Goal: Task Accomplishment & Management: Use online tool/utility

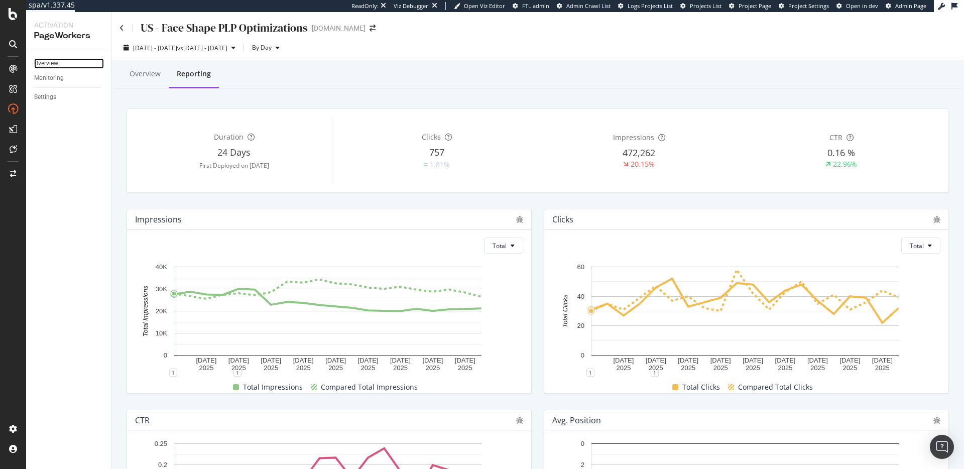
drag, startPoint x: 51, startPoint y: 58, endPoint x: 69, endPoint y: 67, distance: 20.5
click at [51, 58] on div "Overview" at bounding box center [46, 63] width 24 height 11
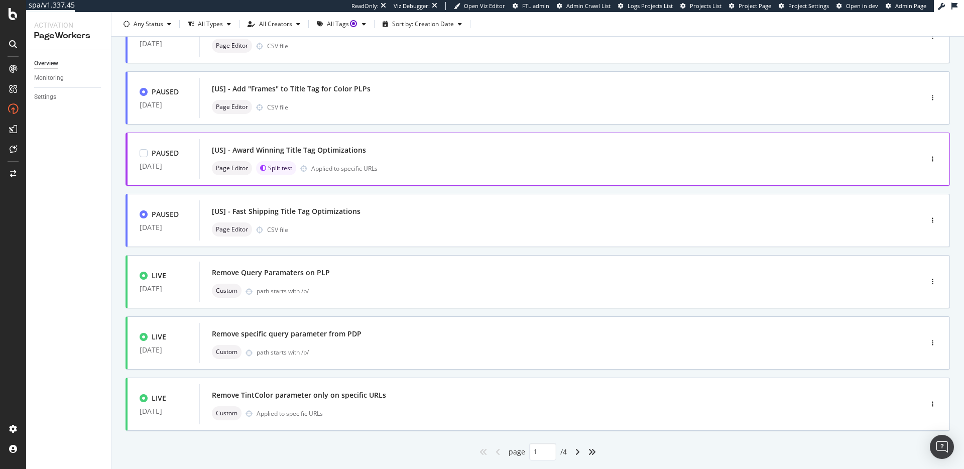
scroll to position [304, 0]
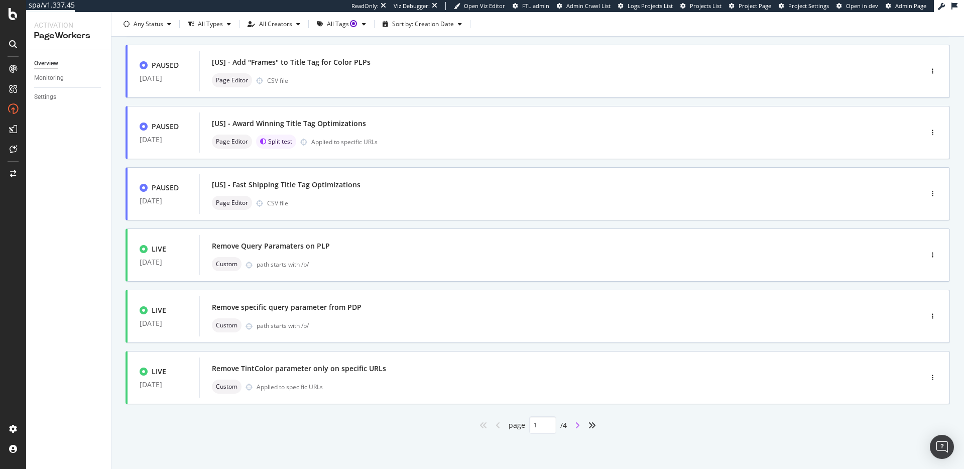
click at [575, 428] on icon "angle-right" at bounding box center [577, 425] width 5 height 8
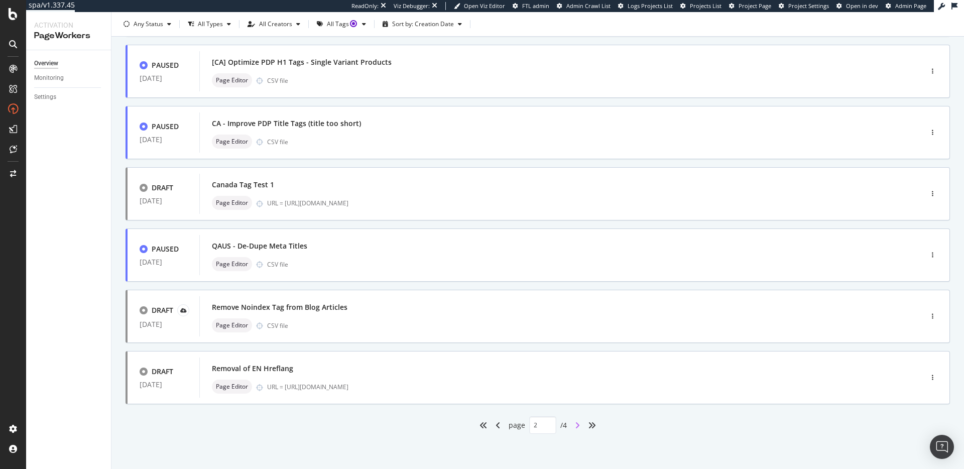
type input "2"
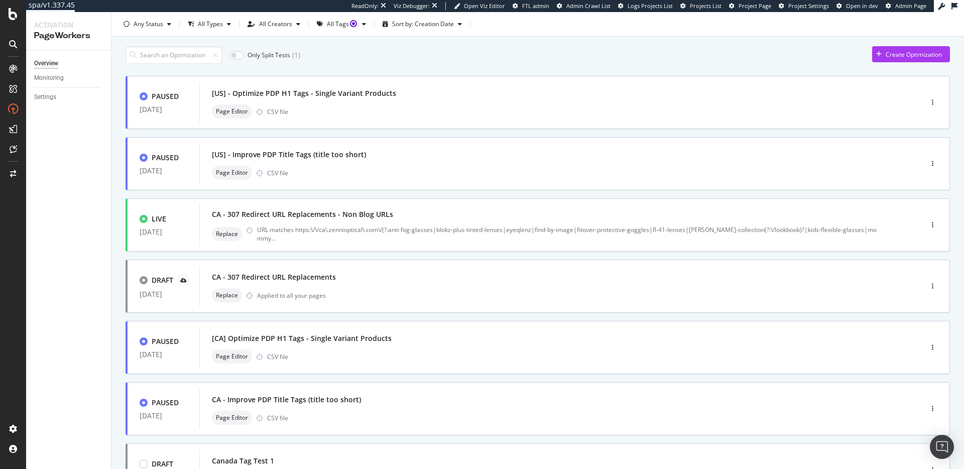
scroll to position [15, 0]
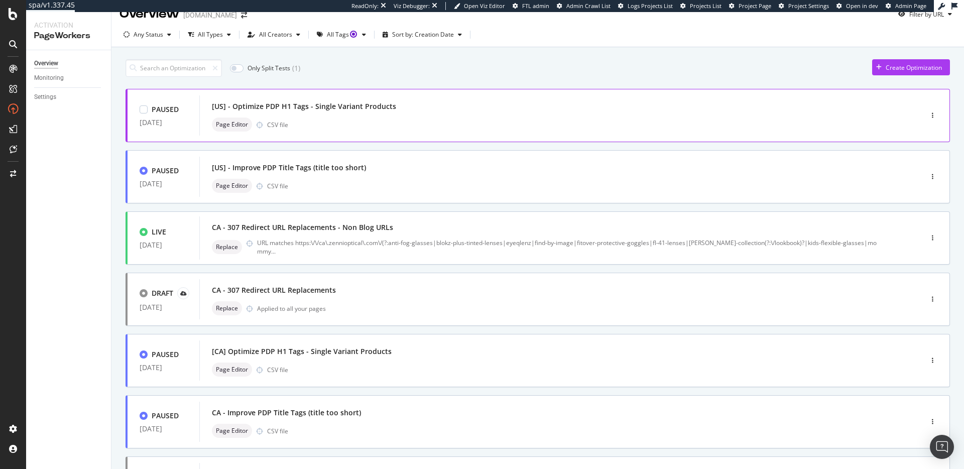
click at [431, 124] on div "Page Editor CSV file" at bounding box center [546, 125] width 668 height 14
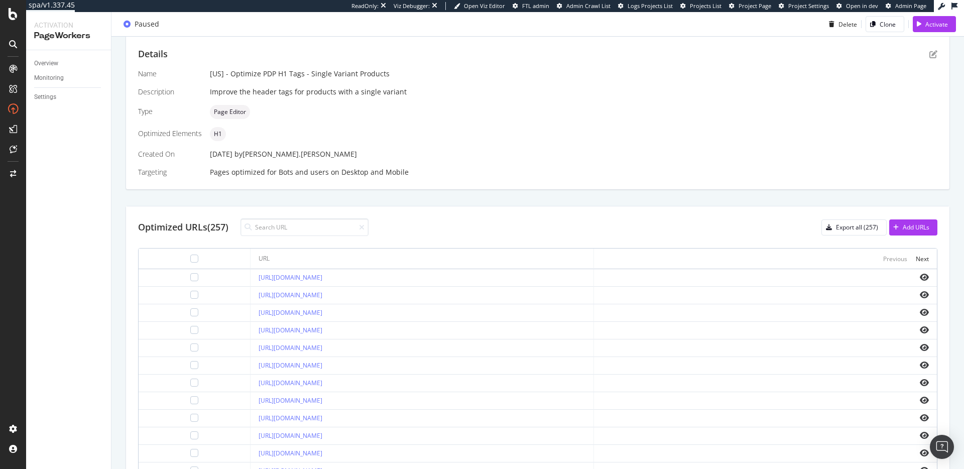
scroll to position [253, 0]
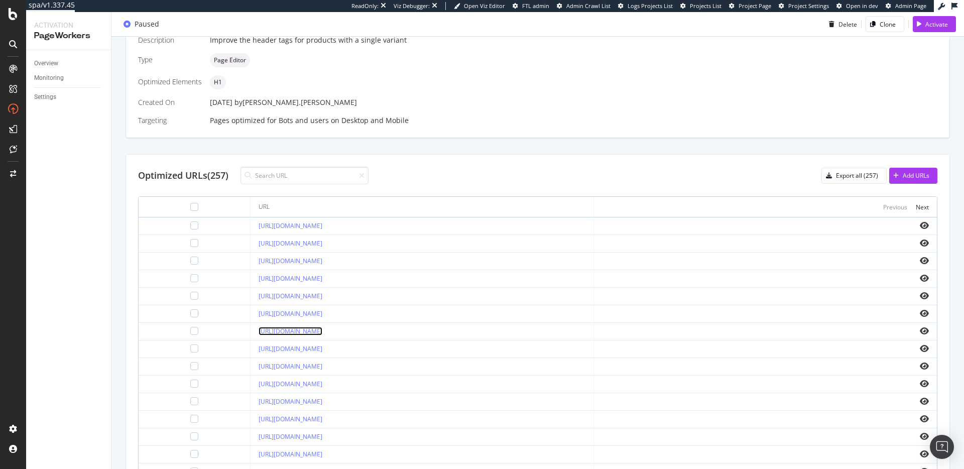
click at [322, 333] on link "[URL][DOMAIN_NAME]" at bounding box center [291, 331] width 64 height 9
